Goal: Transaction & Acquisition: Purchase product/service

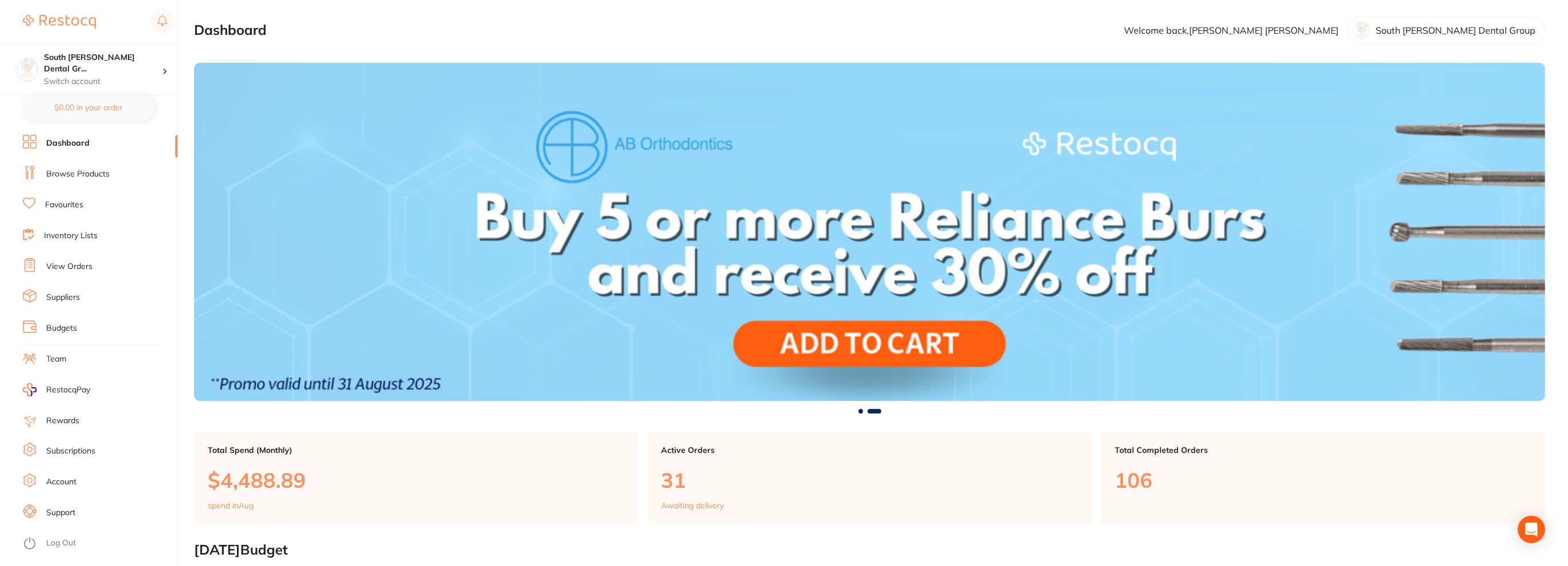
click at [68, 176] on link "Browse Products" at bounding box center [78, 174] width 64 height 12
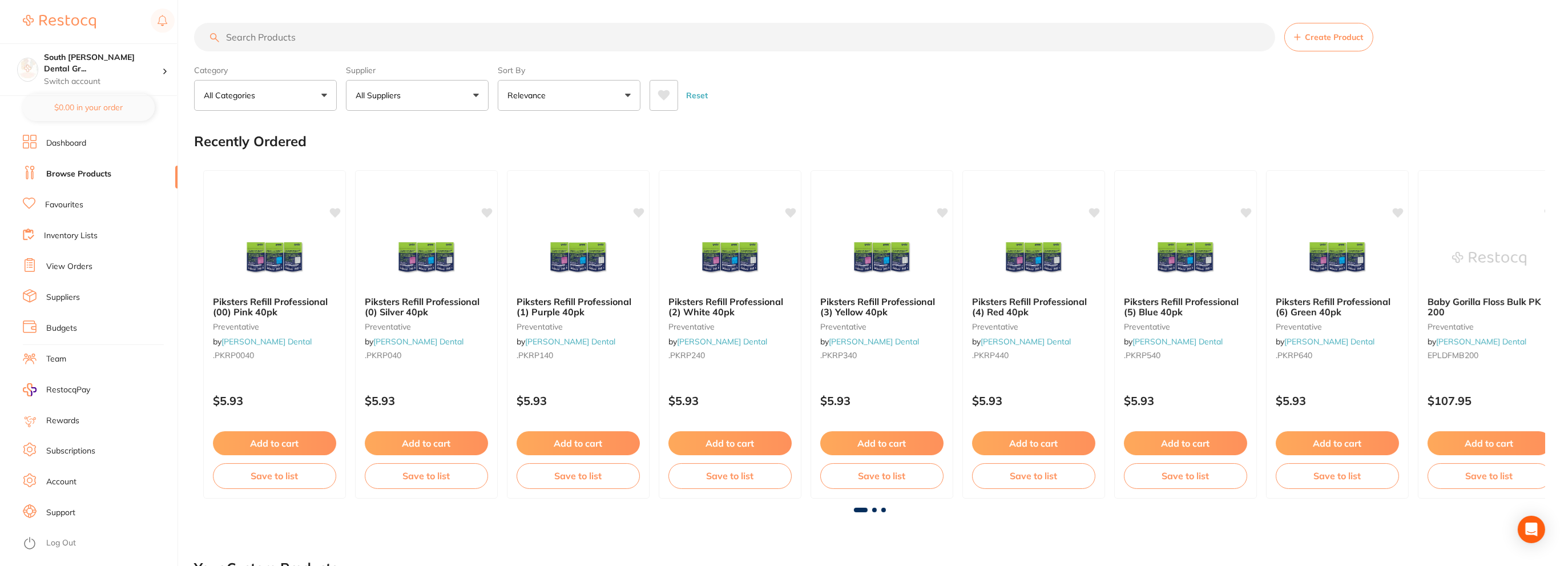
click at [288, 35] on input "search" at bounding box center [734, 37] width 1081 height 29
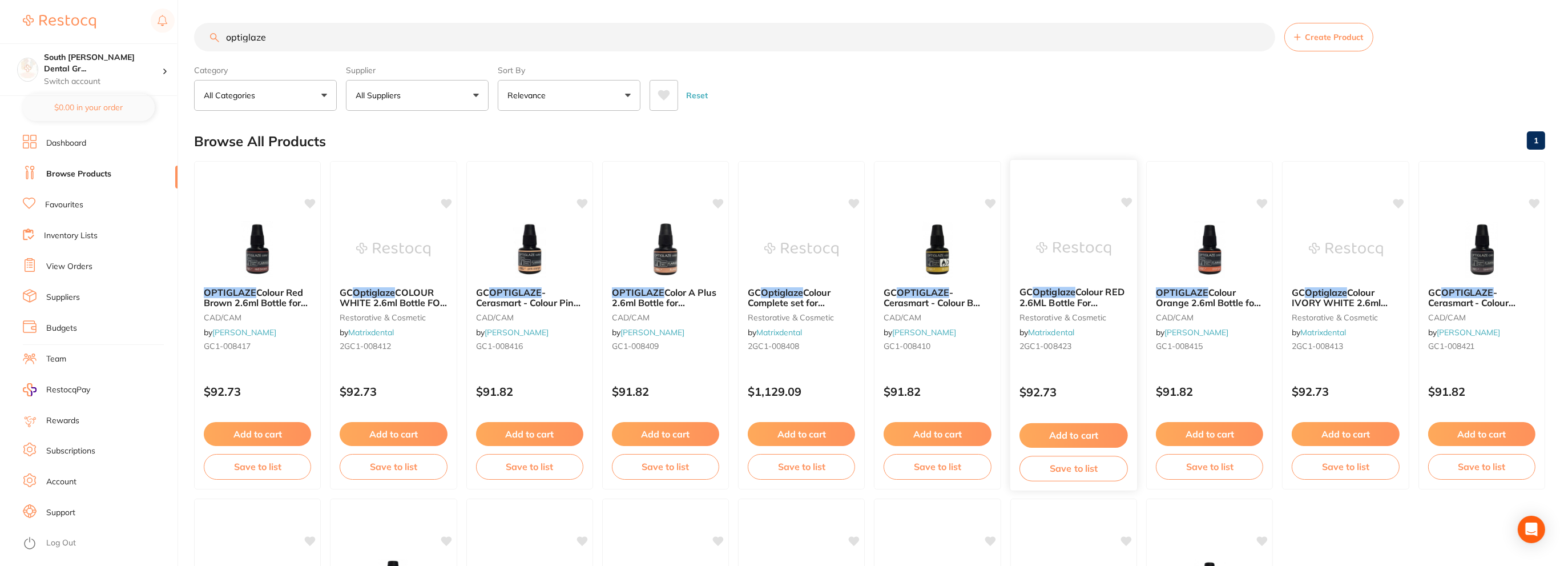
click at [1079, 244] on img at bounding box center [1072, 248] width 74 height 57
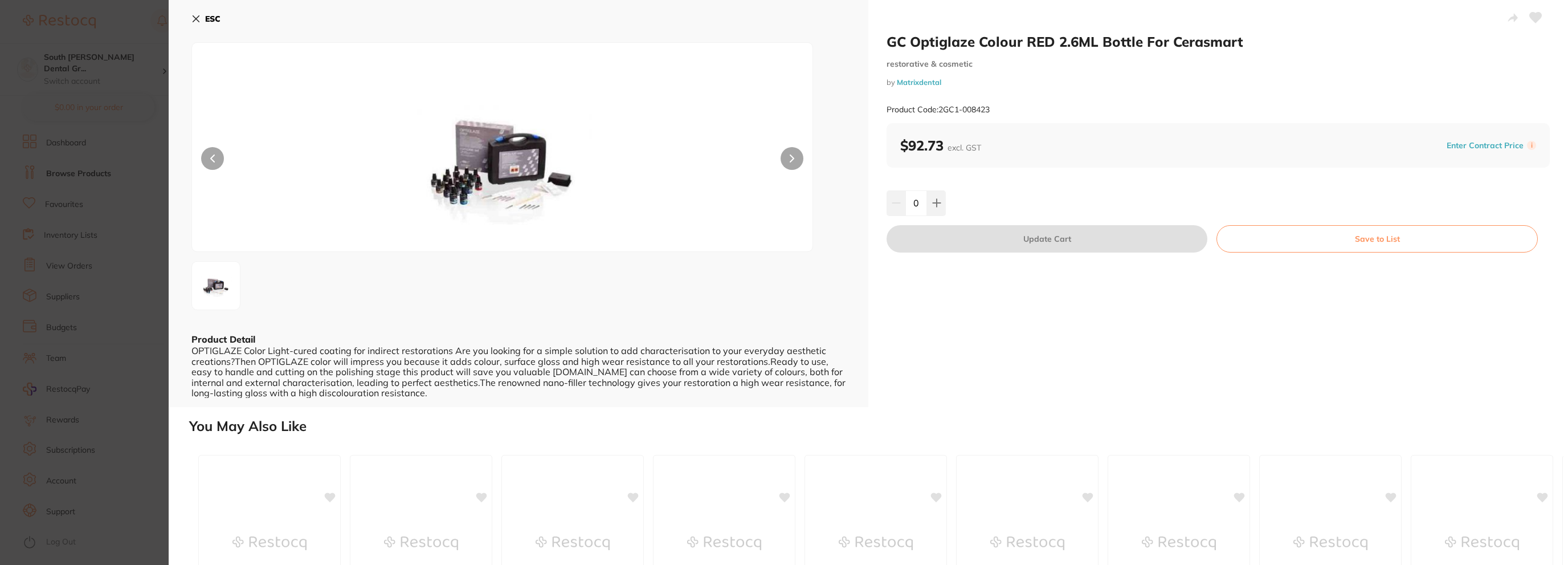
drag, startPoint x: 199, startPoint y: 22, endPoint x: 192, endPoint y: 22, distance: 7.0
click at [197, 22] on icon at bounding box center [196, 19] width 9 height 9
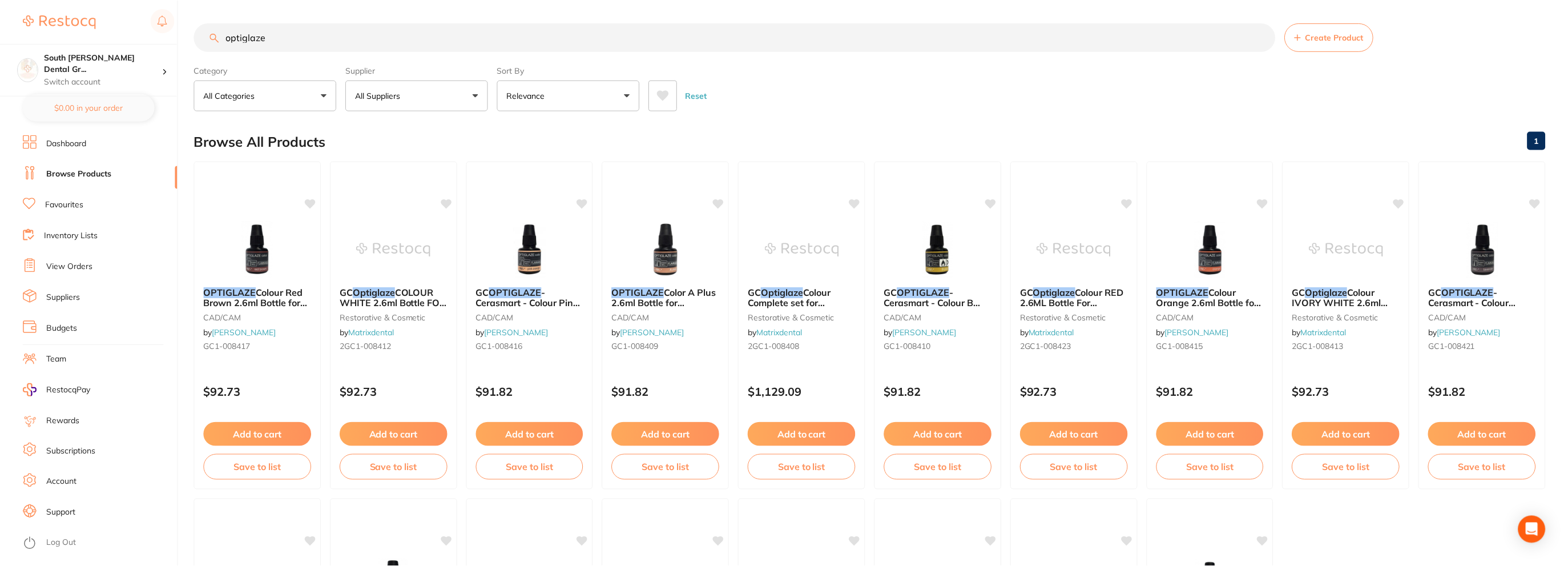
scroll to position [4, 0]
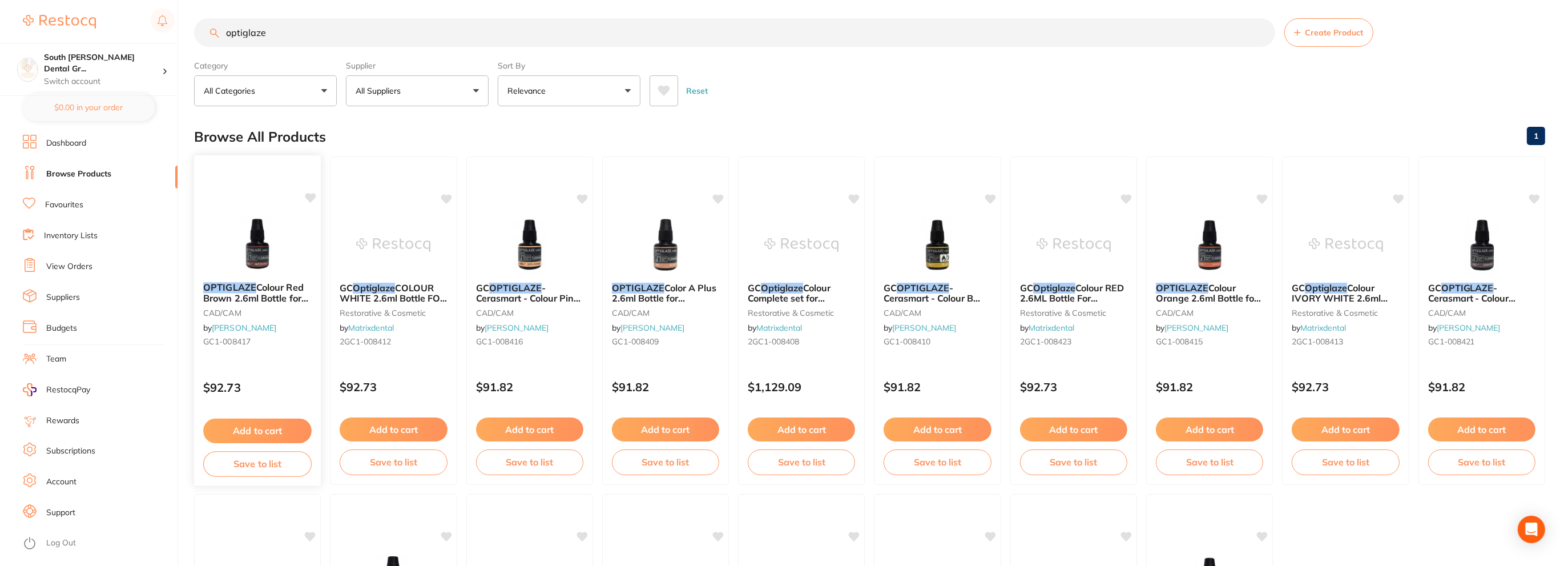
click at [256, 257] on img at bounding box center [256, 244] width 74 height 57
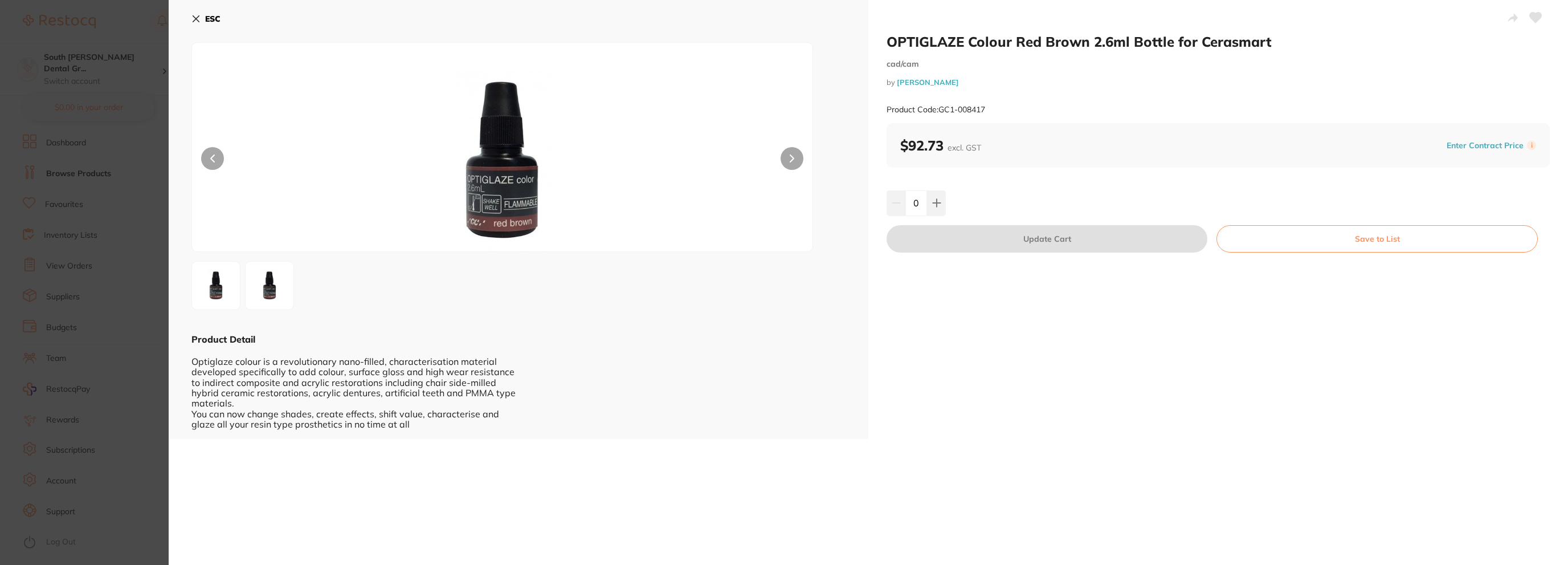
click at [202, 22] on button "ESC" at bounding box center [206, 19] width 29 height 20
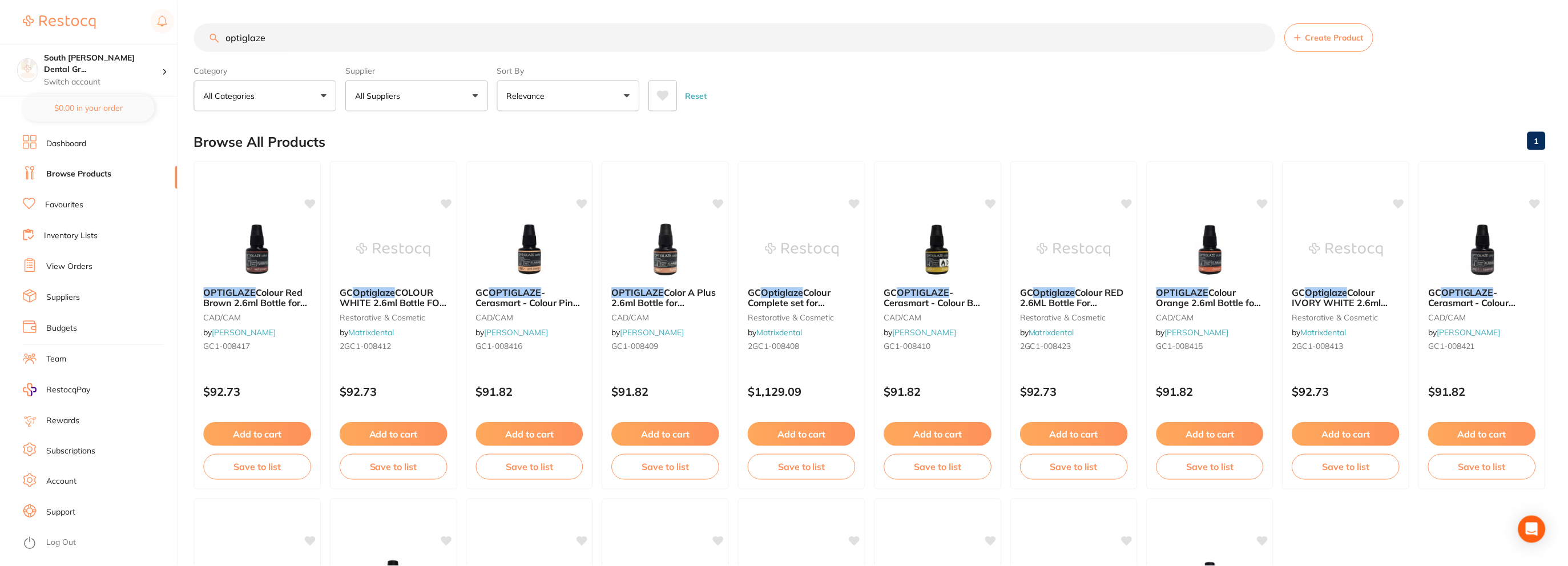
scroll to position [4, 0]
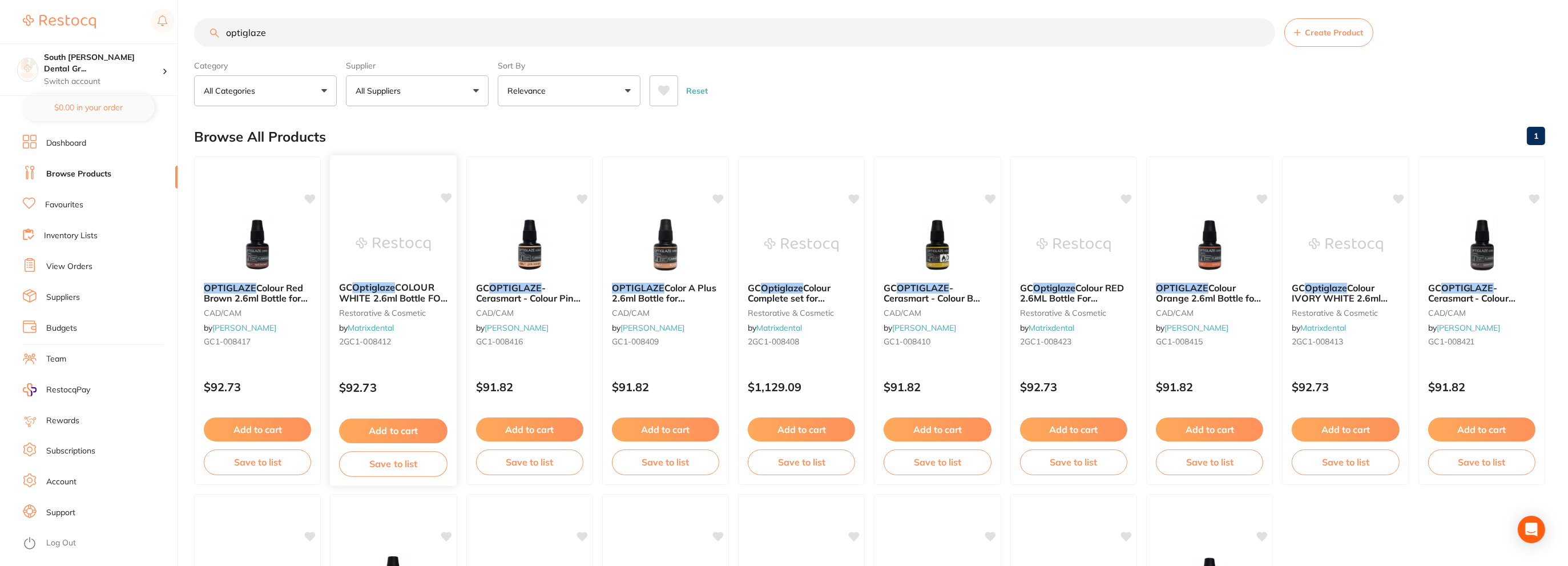
click at [332, 256] on div at bounding box center [393, 244] width 126 height 57
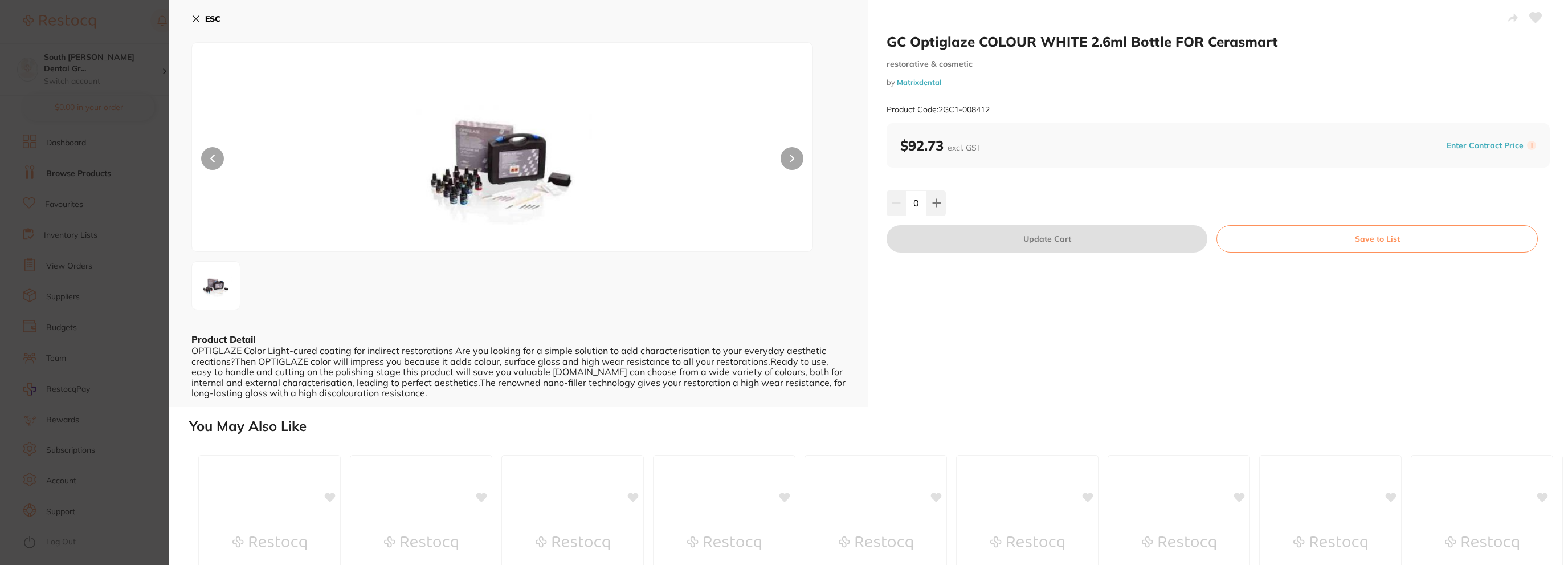
click at [211, 15] on b "ESC" at bounding box center [212, 18] width 15 height 10
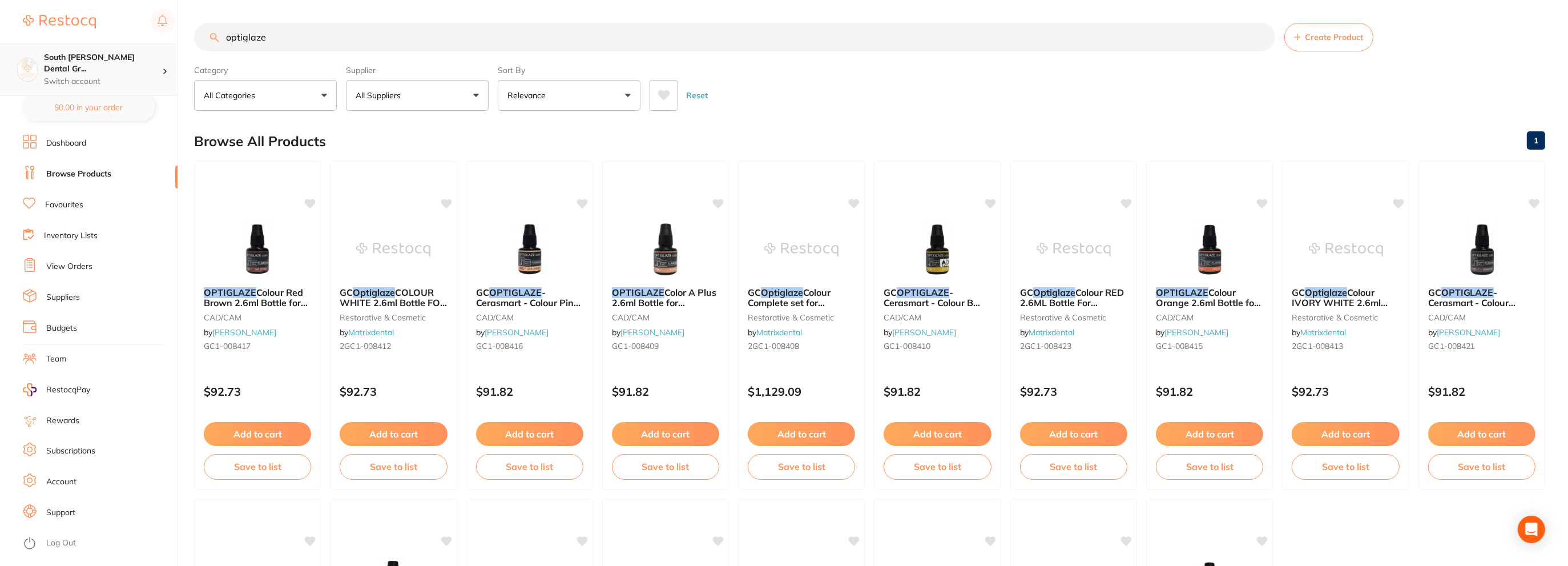
drag, startPoint x: 301, startPoint y: 31, endPoint x: 7, endPoint y: 51, distance: 294.7
click at [3, 54] on div "$0.00 South [PERSON_NAME] Dental Gr... Switch account South [PERSON_NAME] Denta…" at bounding box center [784, 283] width 1568 height 566
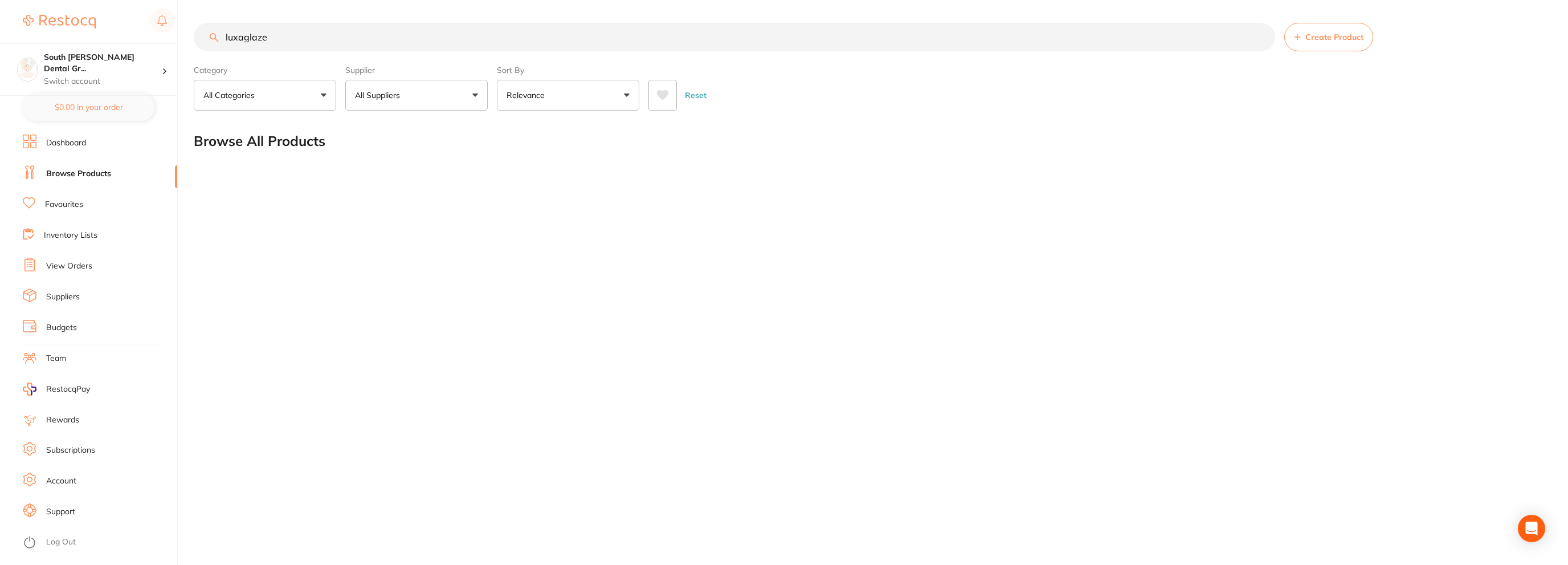
click at [308, 39] on input "luxaglaze" at bounding box center [734, 37] width 1081 height 29
drag, startPoint x: 281, startPoint y: 34, endPoint x: 0, endPoint y: 10, distance: 282.0
click at [0, 10] on div "$0.00 South [PERSON_NAME] Dental Gr... Switch account South [PERSON_NAME] Denta…" at bounding box center [784, 282] width 1568 height 565
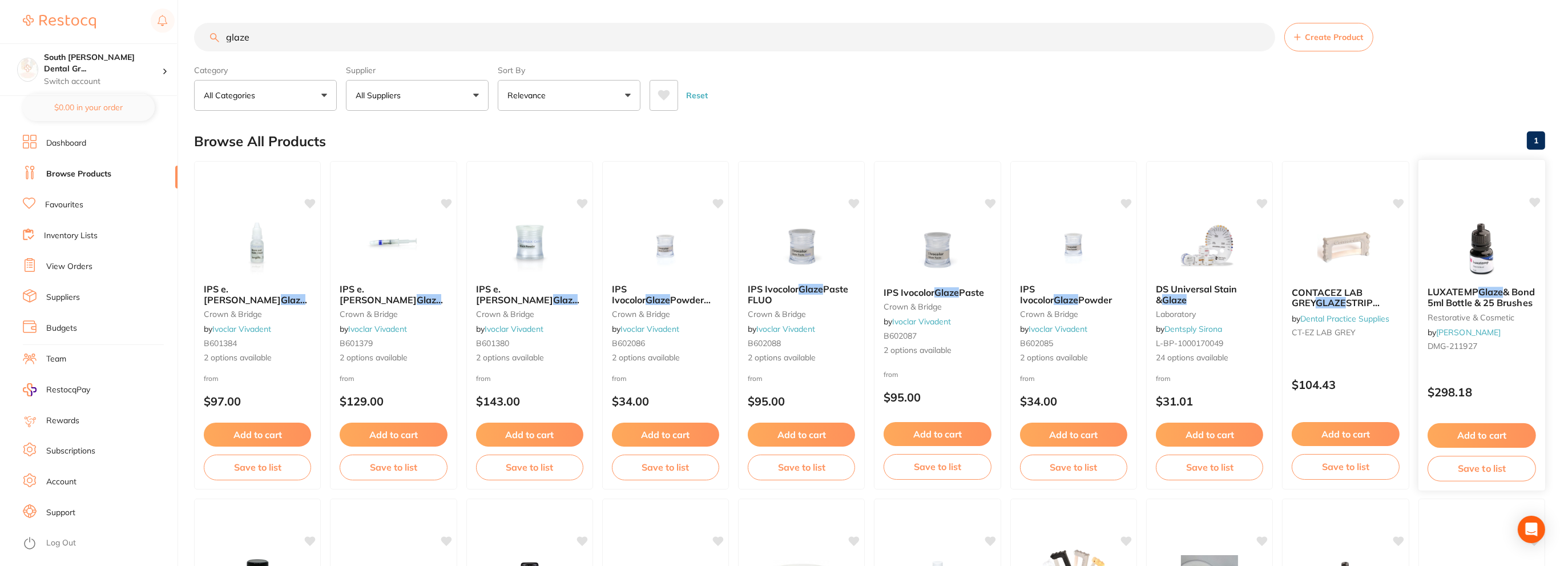
click at [1472, 283] on div "LUXATEMP Glaze & Bond 5ml Bottle & 25 Brushes restorative & cosmetic by [PERSON…" at bounding box center [1482, 320] width 127 height 87
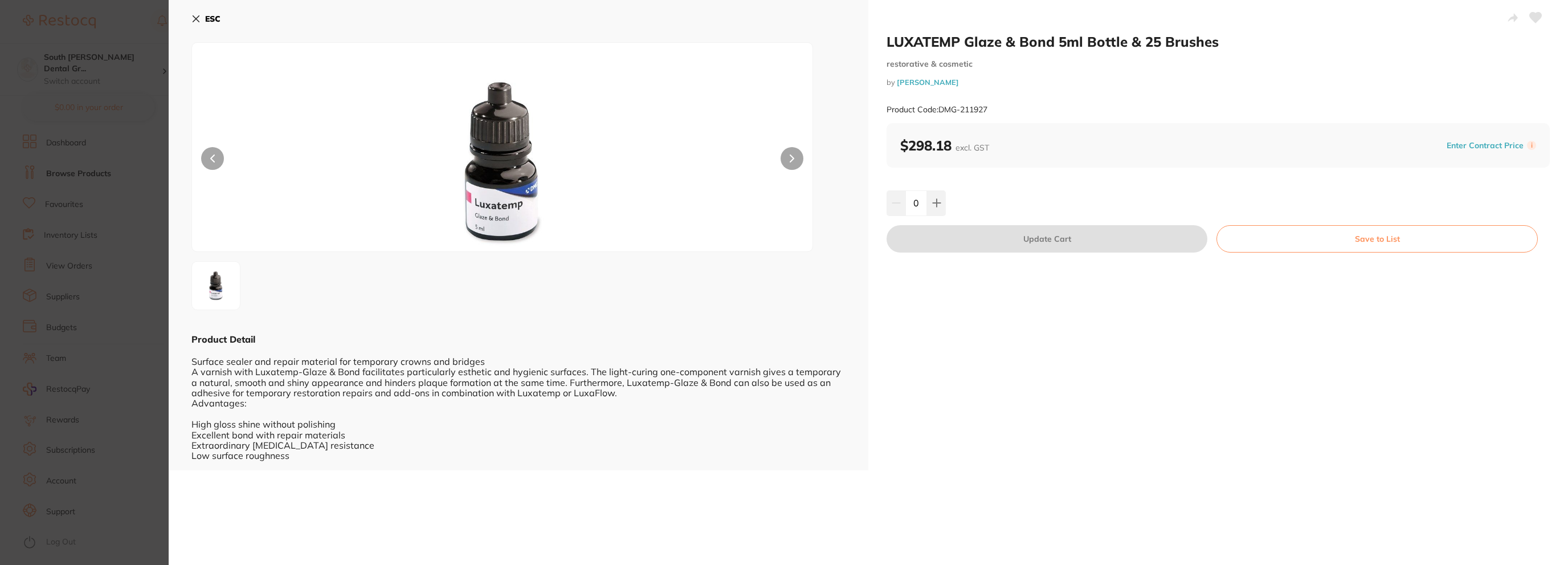
click at [1029, 158] on div "$298.18 excl. GST Enter Contract Price i" at bounding box center [1218, 146] width 663 height 45
click at [184, 21] on div "ESC Product Detail Surface sealer and repair material for temporary crowns and …" at bounding box center [518, 235] width 700 height 470
click at [189, 21] on div "ESC Product Detail Surface sealer and repair material for temporary crowns and …" at bounding box center [518, 235] width 700 height 470
click at [194, 18] on icon at bounding box center [196, 19] width 6 height 6
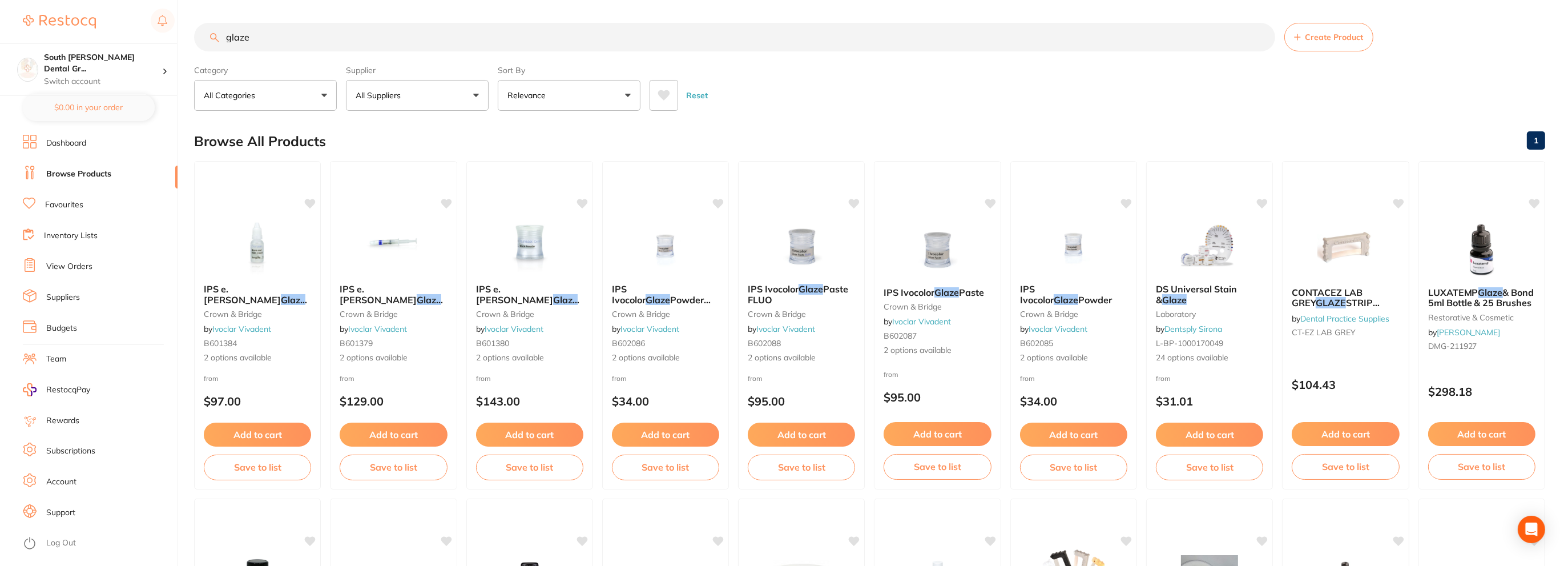
drag, startPoint x: 263, startPoint y: 34, endPoint x: 0, endPoint y: 35, distance: 263.0
click at [0, 35] on div "$0.00 South [PERSON_NAME] Dental Gr... Switch account South [PERSON_NAME] Denta…" at bounding box center [784, 283] width 1568 height 566
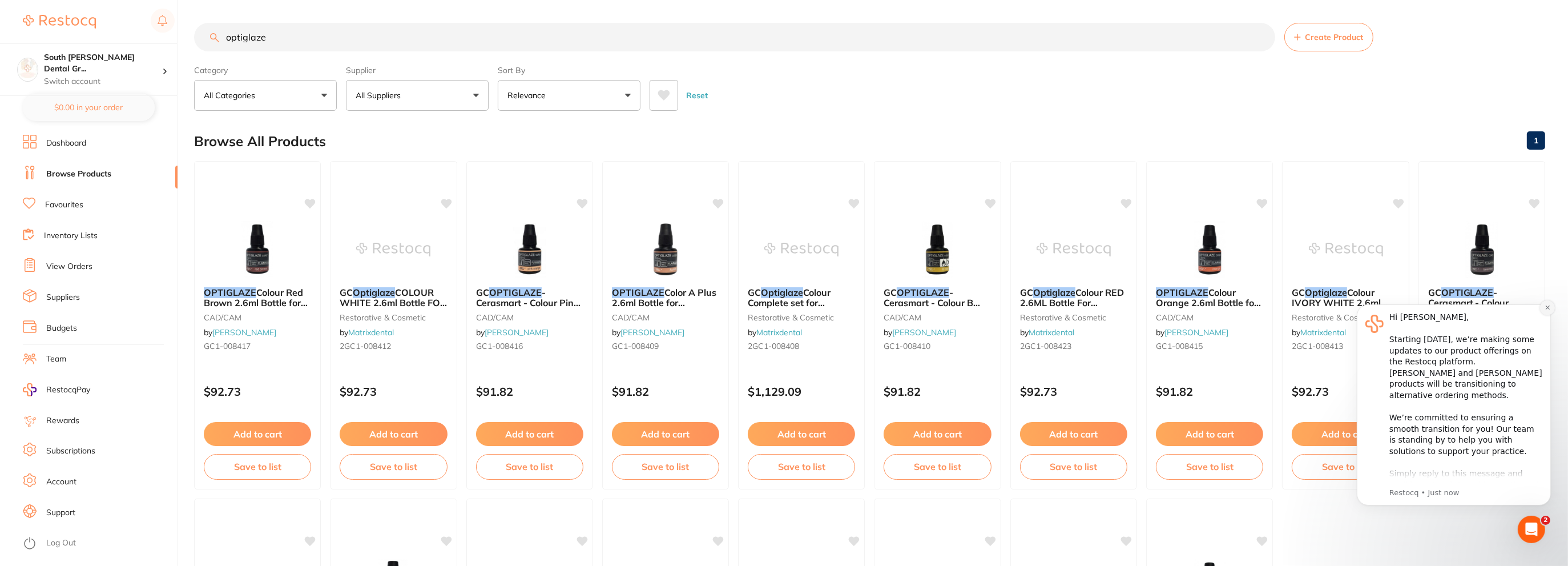
click at [1543, 310] on button "Dismiss notification" at bounding box center [1546, 307] width 15 height 15
click at [1544, 308] on icon "Dismiss notification" at bounding box center [1546, 307] width 6 height 6
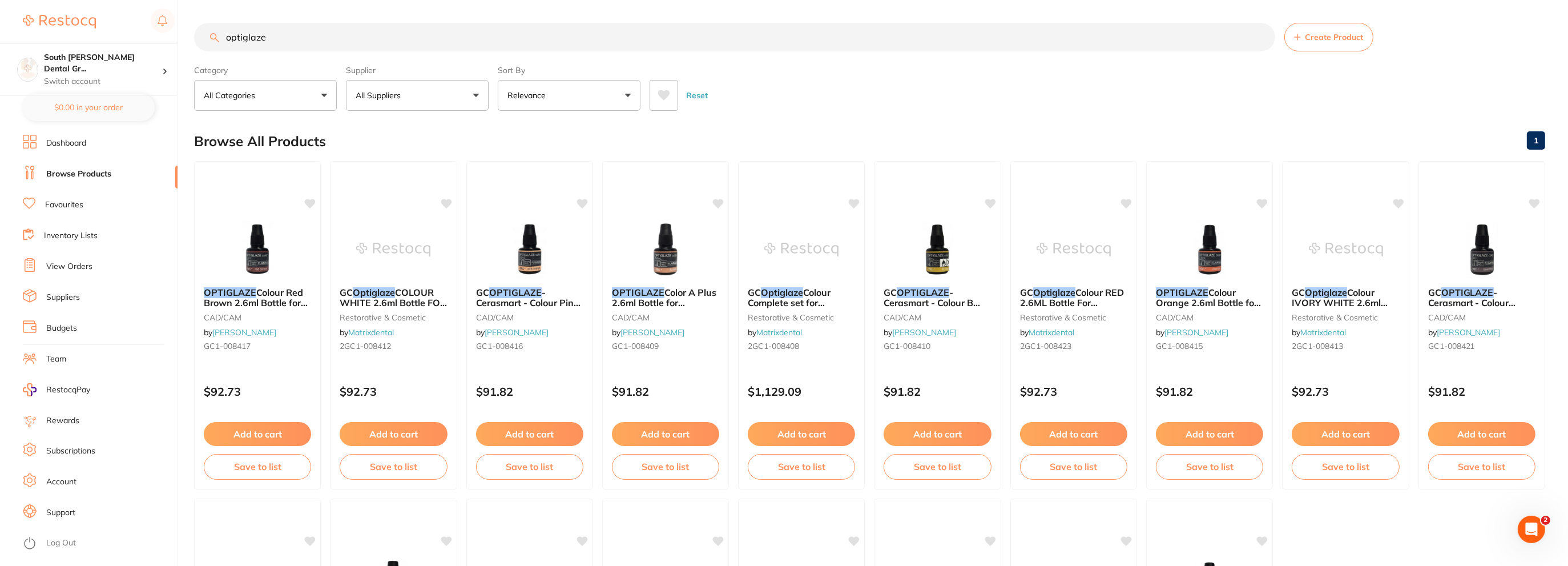
click at [299, 48] on input "optiglaze" at bounding box center [734, 37] width 1081 height 29
drag, startPoint x: 260, startPoint y: 40, endPoint x: 53, endPoint y: 49, distance: 207.2
click at [81, 49] on div "$0.00 South [PERSON_NAME] Dental Gr... Switch account South [PERSON_NAME] Denta…" at bounding box center [784, 283] width 1568 height 566
paste input "GC1-008424"
type input "GC1-008424"
